Goal: Information Seeking & Learning: Learn about a topic

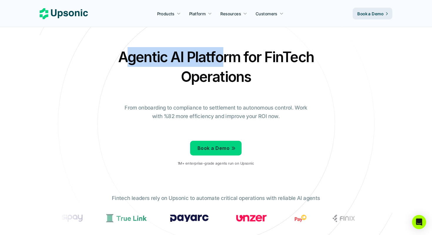
drag, startPoint x: 128, startPoint y: 55, endPoint x: 241, endPoint y: 57, distance: 113.0
click at [241, 57] on h2 "Agentic AI Platform for FinTech Operations" at bounding box center [216, 66] width 206 height 39
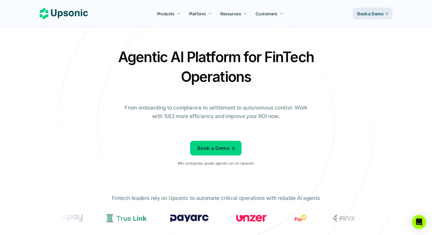
click at [239, 52] on h2 "Agentic AI Platform for FinTech Operations" at bounding box center [216, 66] width 206 height 39
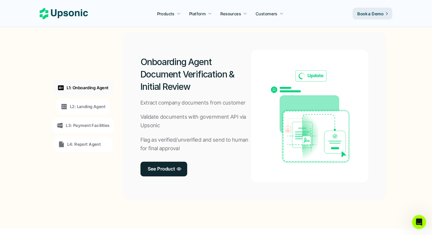
scroll to position [439, 0]
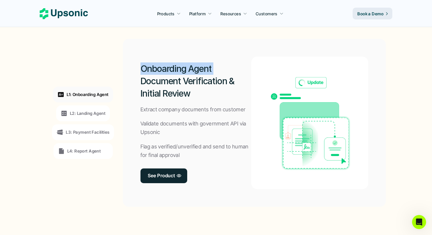
drag, startPoint x: 142, startPoint y: 67, endPoint x: 228, endPoint y: 68, distance: 85.3
click at [228, 68] on h2 "Onboarding Agent Document Verification & Initial Review" at bounding box center [196, 80] width 111 height 37
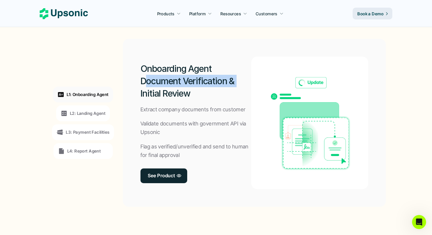
drag, startPoint x: 144, startPoint y: 81, endPoint x: 246, endPoint y: 81, distance: 102.3
click at [246, 81] on h2 "Onboarding Agent Document Verification & Initial Review" at bounding box center [196, 80] width 111 height 37
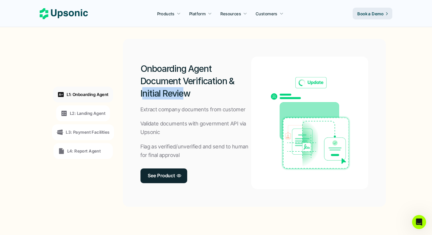
drag, startPoint x: 143, startPoint y: 90, endPoint x: 184, endPoint y: 89, distance: 41.5
click at [184, 89] on h2 "Onboarding Agent Document Verification & Initial Review" at bounding box center [196, 80] width 111 height 37
click at [93, 115] on p "L2: Landing Agent" at bounding box center [88, 113] width 36 height 6
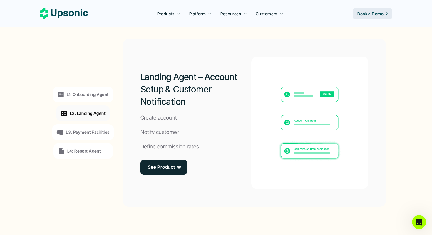
click at [92, 134] on p "L3: Payment Facilities" at bounding box center [88, 132] width 44 height 6
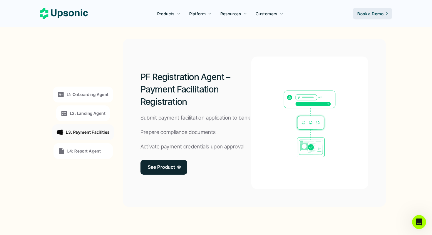
click at [92, 151] on p "L4: Report Agent" at bounding box center [84, 151] width 34 height 6
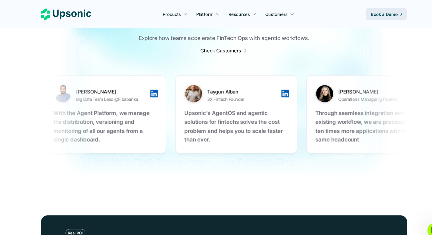
scroll to position [1877, 0]
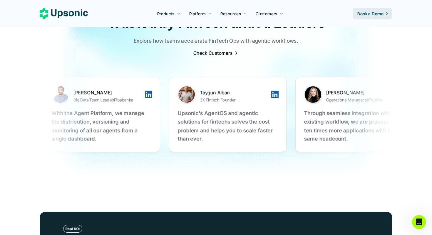
drag, startPoint x: 119, startPoint y: 102, endPoint x: 161, endPoint y: 103, distance: 42.7
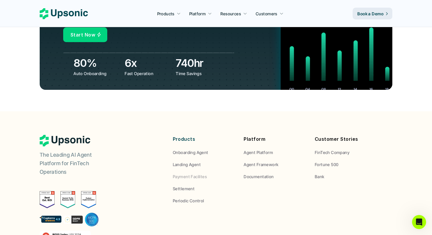
scroll to position [2025, 0]
